Goal: Understand process/instructions

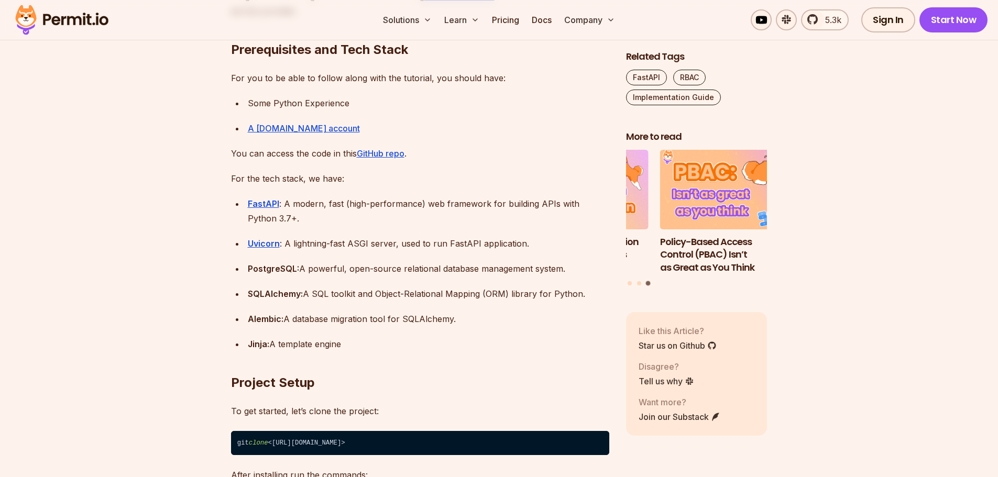
scroll to position [1090, 0]
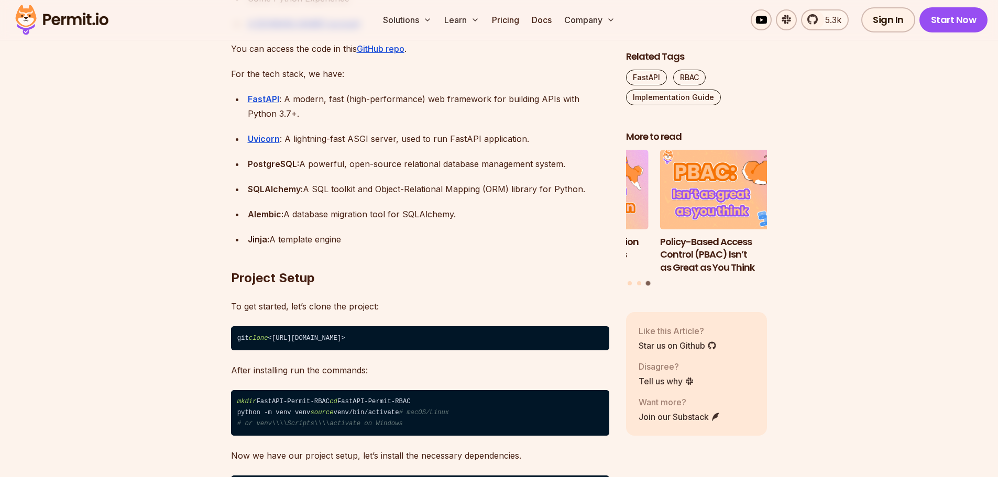
drag, startPoint x: 492, startPoint y: 335, endPoint x: 280, endPoint y: 349, distance: 213.1
click at [268, 343] on code "git clone <[URL][DOMAIN_NAME]>" at bounding box center [420, 338] width 378 height 24
click at [275, 340] on code "git clone <[URL][DOMAIN_NAME]>" at bounding box center [420, 338] width 378 height 24
drag, startPoint x: 275, startPoint y: 340, endPoint x: 467, endPoint y: 346, distance: 191.8
click at [467, 346] on code "git clone <[URL][DOMAIN_NAME]>" at bounding box center [420, 338] width 378 height 24
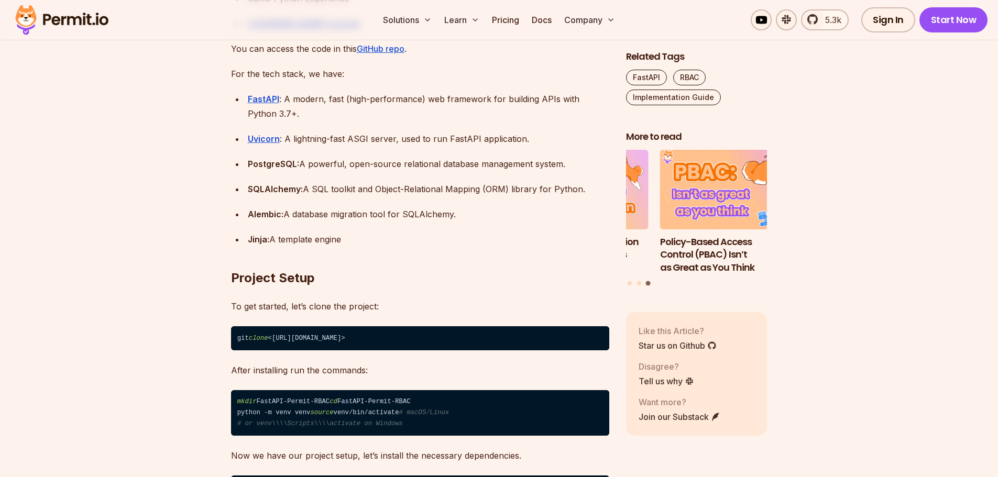
copy code "[URL][DOMAIN_NAME]"
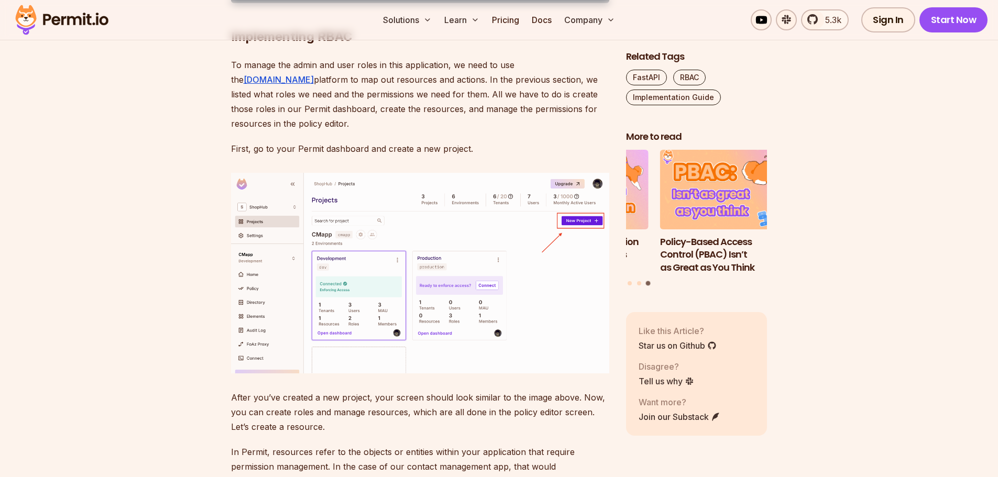
scroll to position [2923, 0]
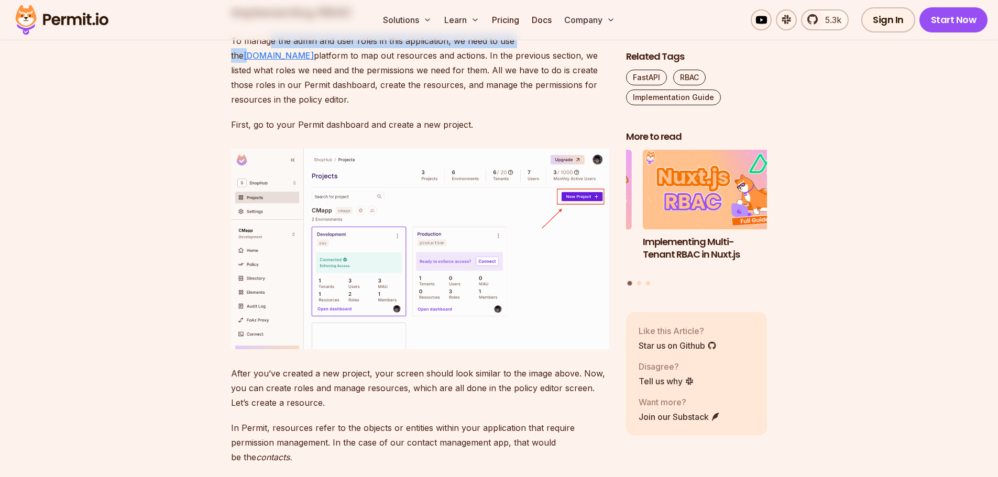
drag, startPoint x: 269, startPoint y: 202, endPoint x: 533, endPoint y: 204, distance: 264.0
click at [533, 107] on p "To manage the admin and user roles in this application, we need to use the [DOM…" at bounding box center [420, 70] width 378 height 73
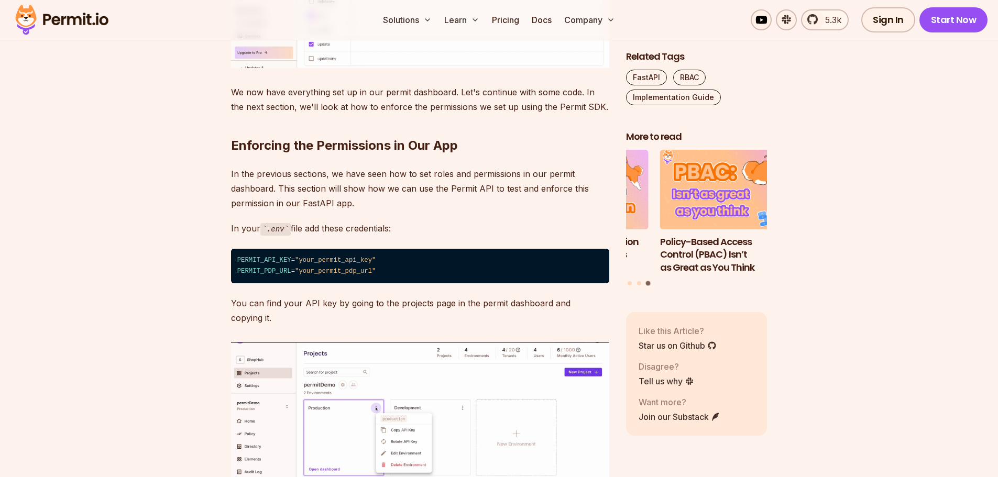
scroll to position [4337, 0]
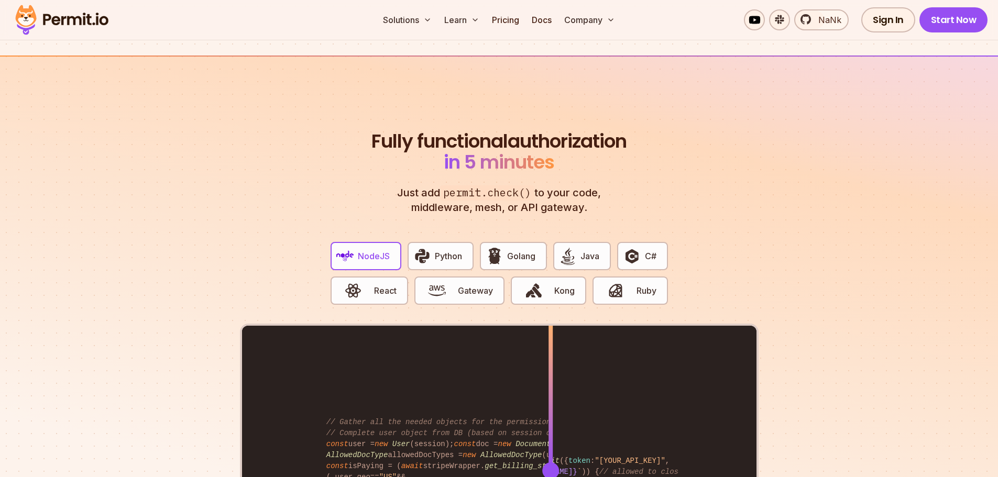
scroll to position [2043, 0]
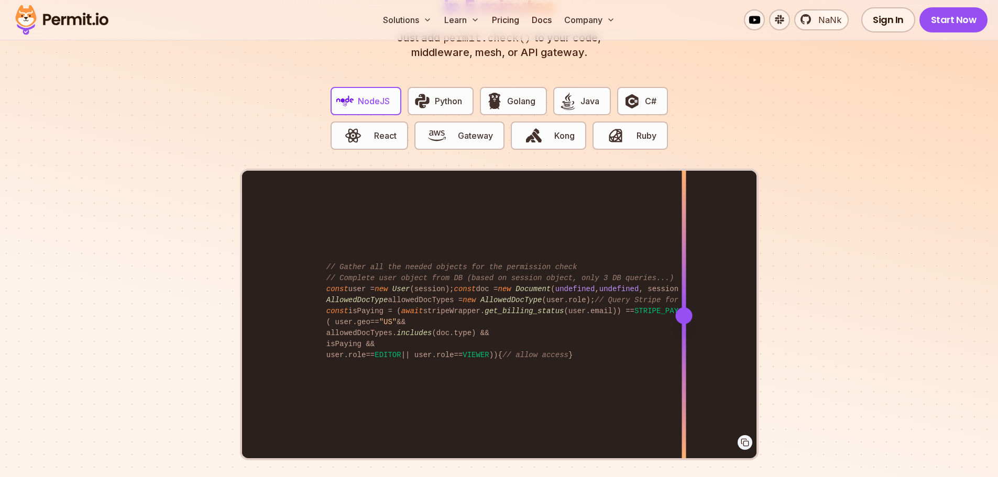
drag, startPoint x: 550, startPoint y: 305, endPoint x: 683, endPoint y: 357, distance: 143.0
click at [683, 357] on div at bounding box center [683, 315] width 4 height 289
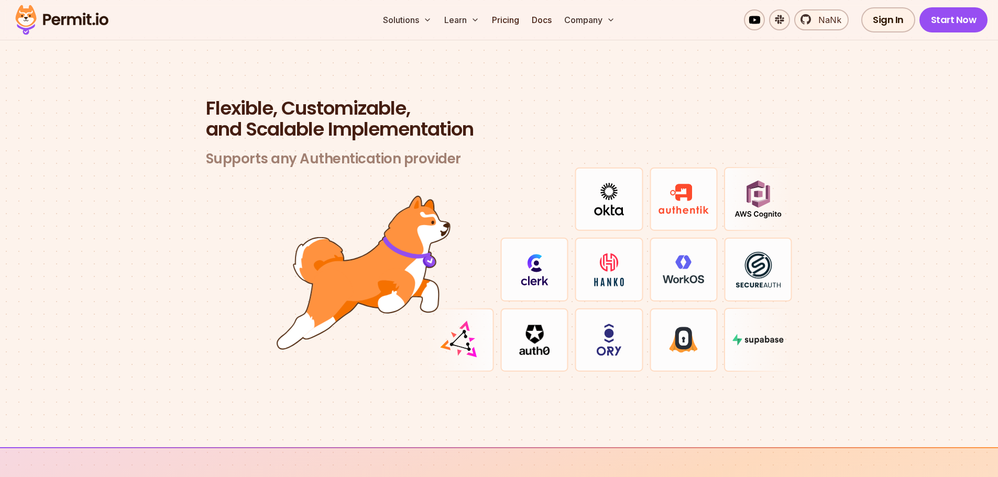
scroll to position [3090, 0]
